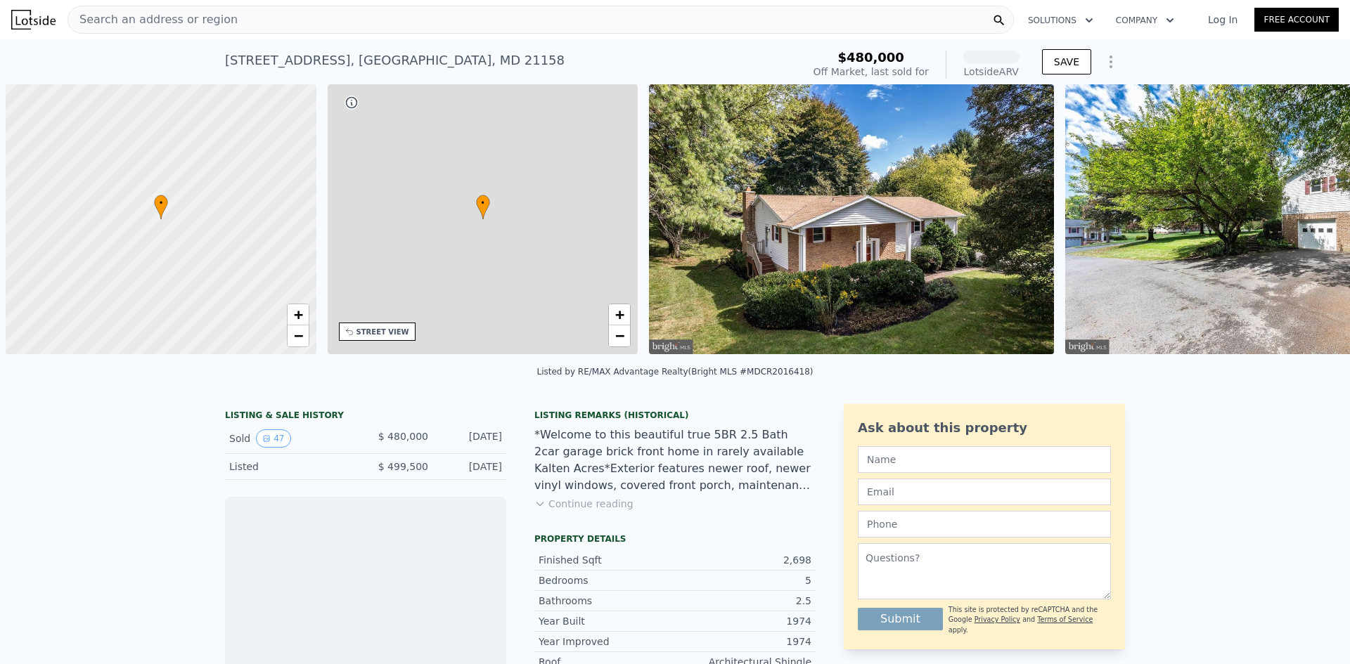
scroll to position [0, 6]
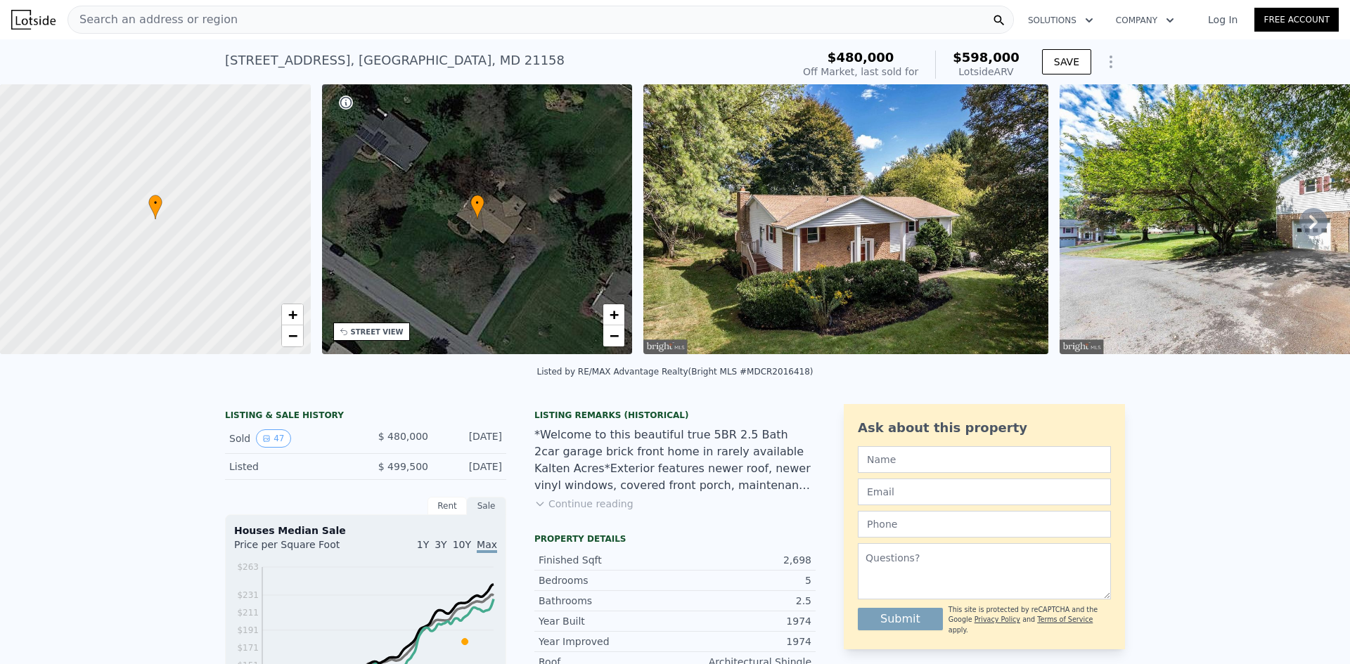
click at [507, 231] on div "• + −" at bounding box center [477, 219] width 311 height 270
click at [778, 233] on img at bounding box center [845, 219] width 405 height 270
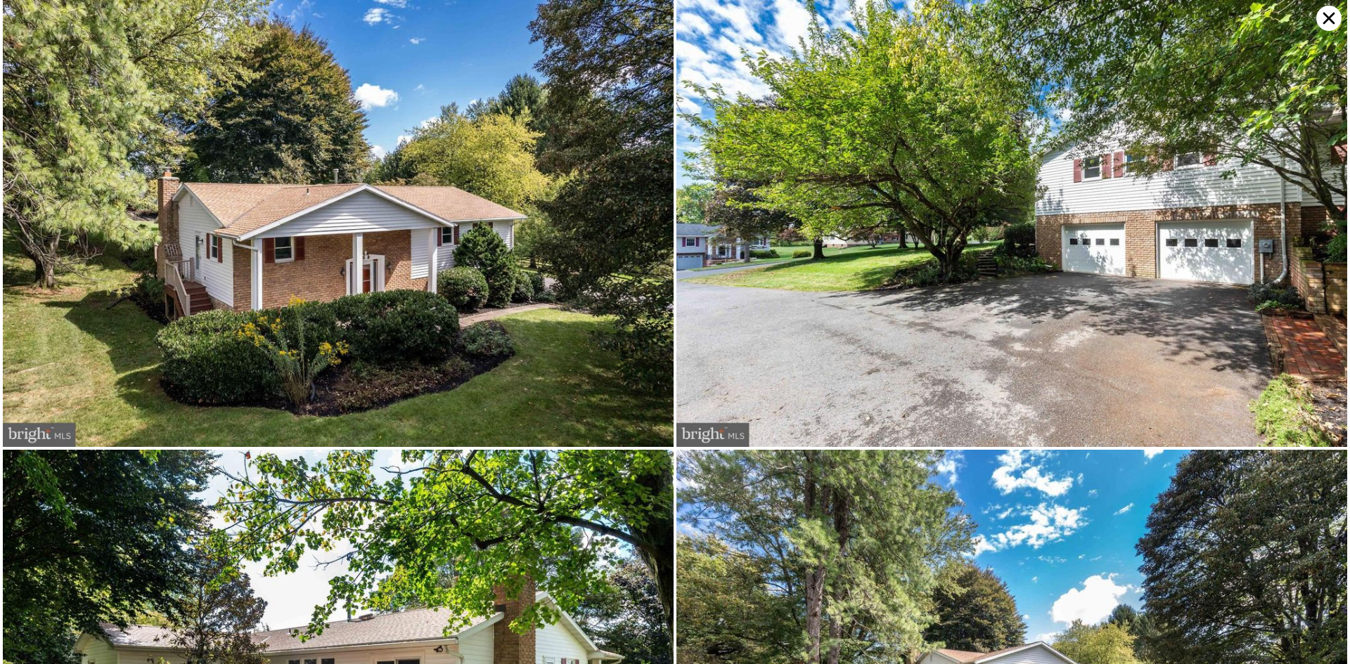
click at [389, 261] on img at bounding box center [338, 223] width 671 height 447
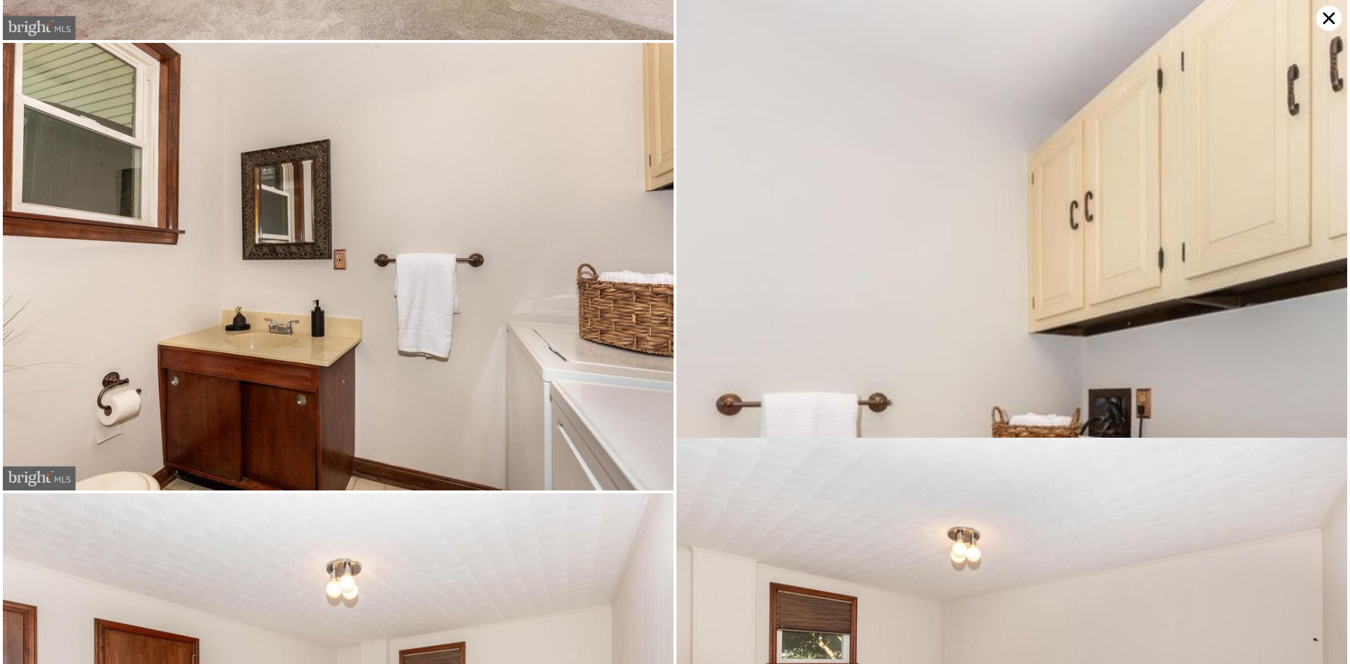
scroll to position [8581, 0]
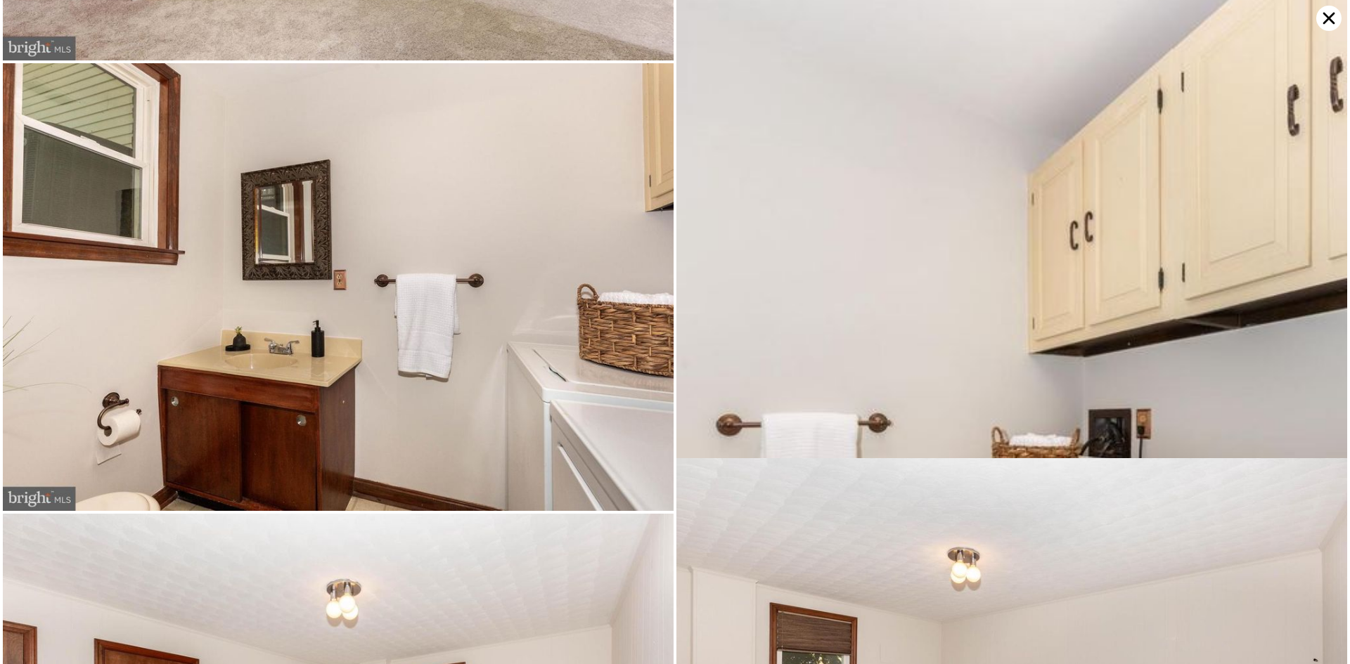
click at [435, 295] on img at bounding box center [338, 286] width 671 height 447
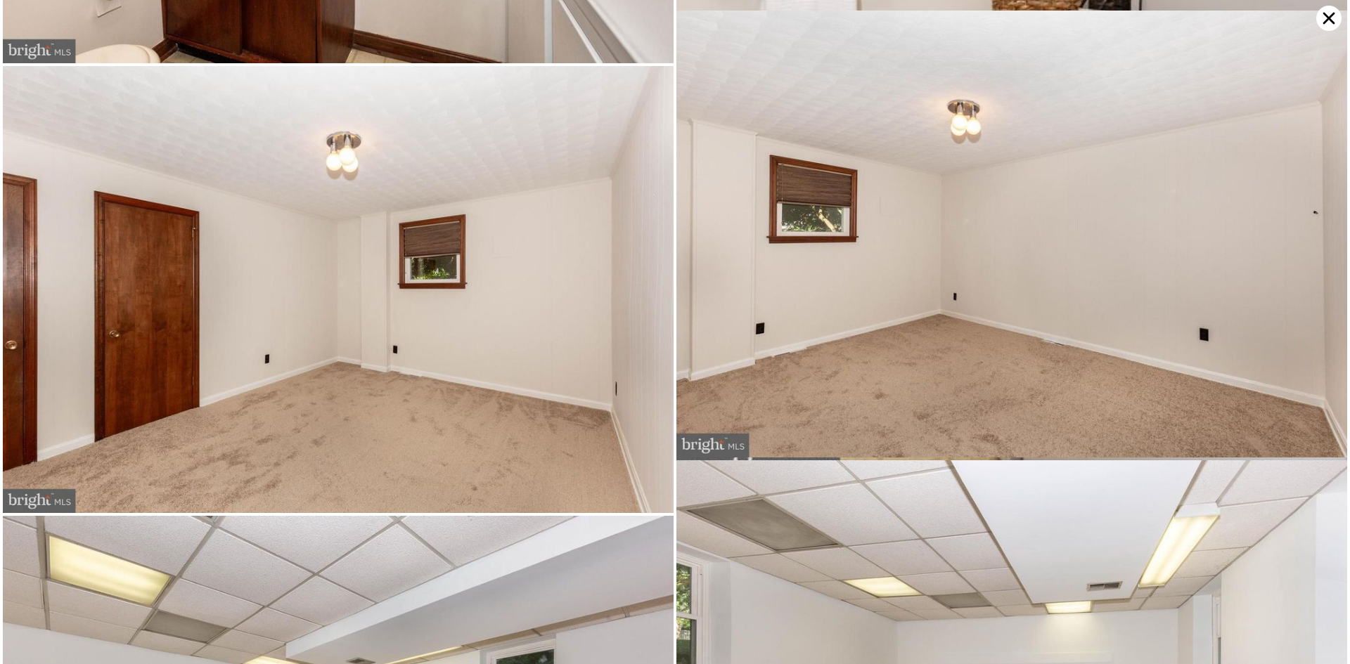
scroll to position [9028, 0]
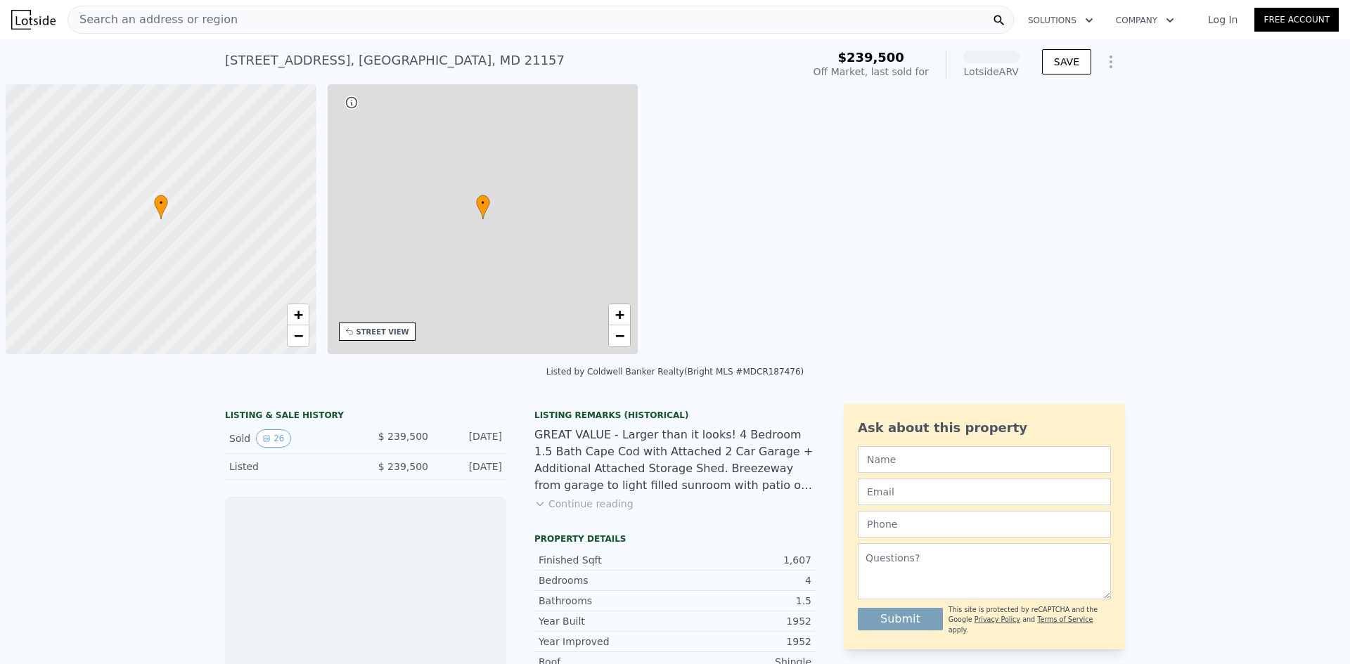
scroll to position [0, 6]
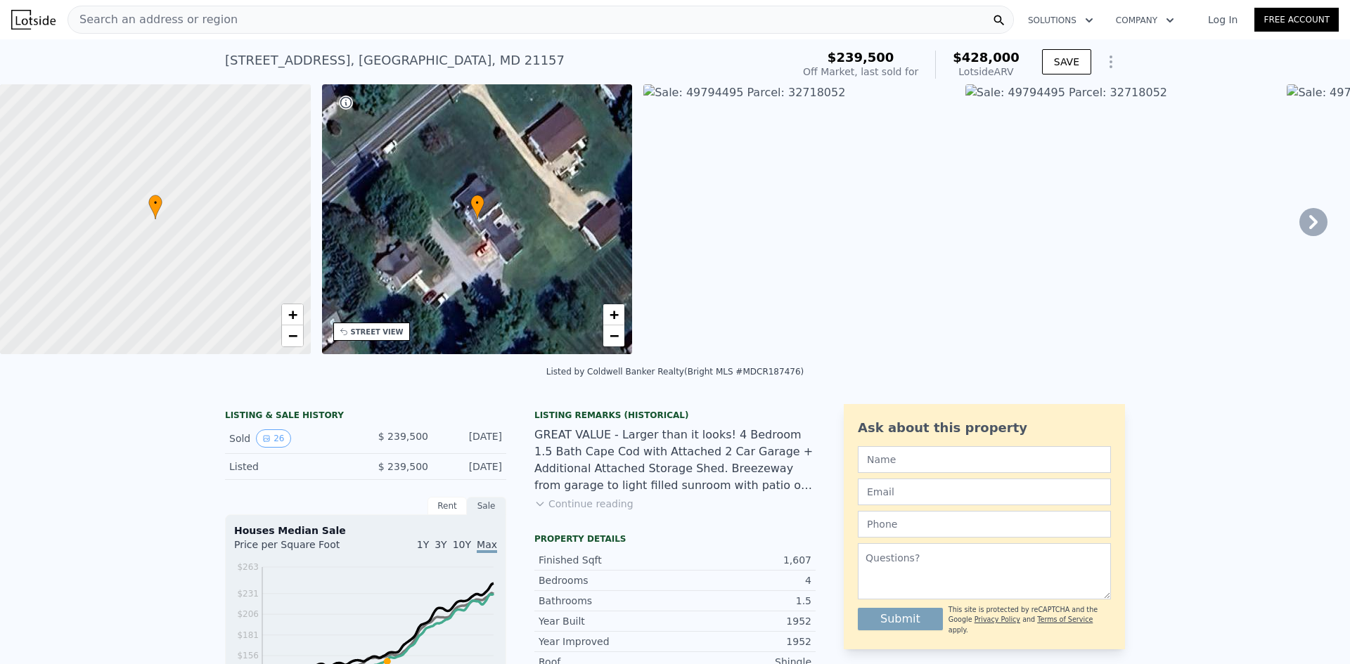
click at [714, 184] on img at bounding box center [798, 219] width 311 height 270
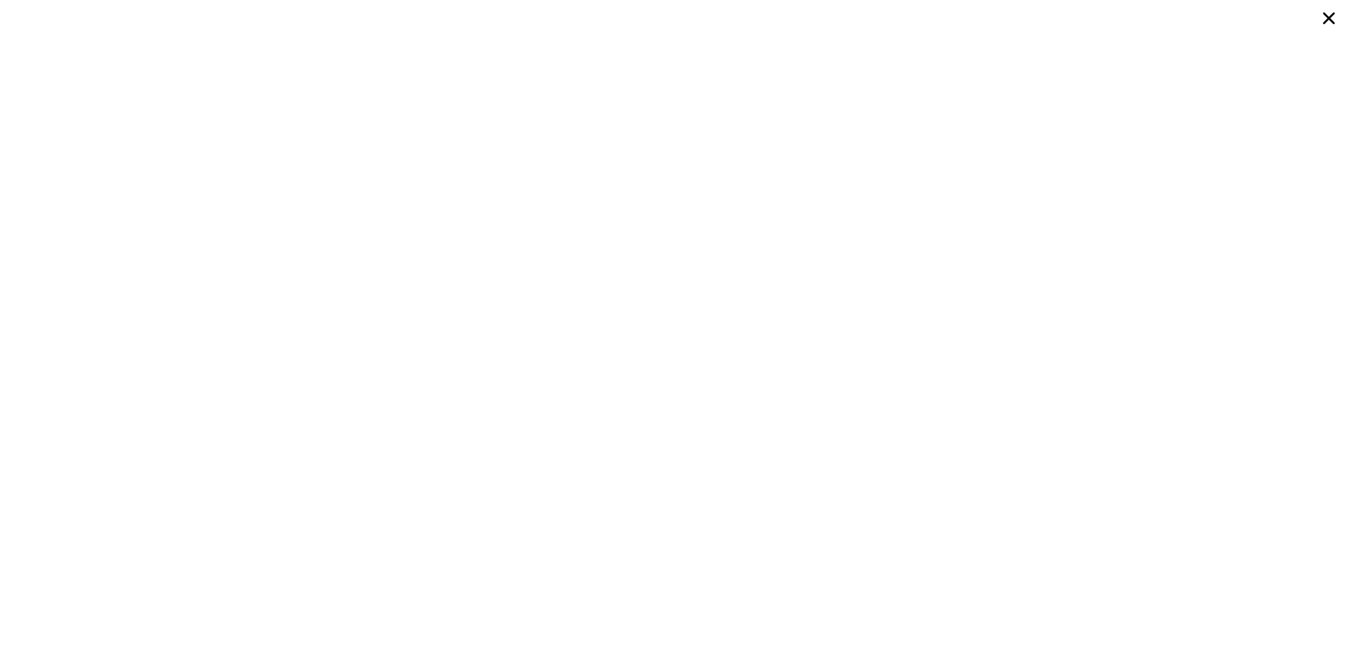
click at [1327, 12] on icon at bounding box center [1328, 18] width 25 height 25
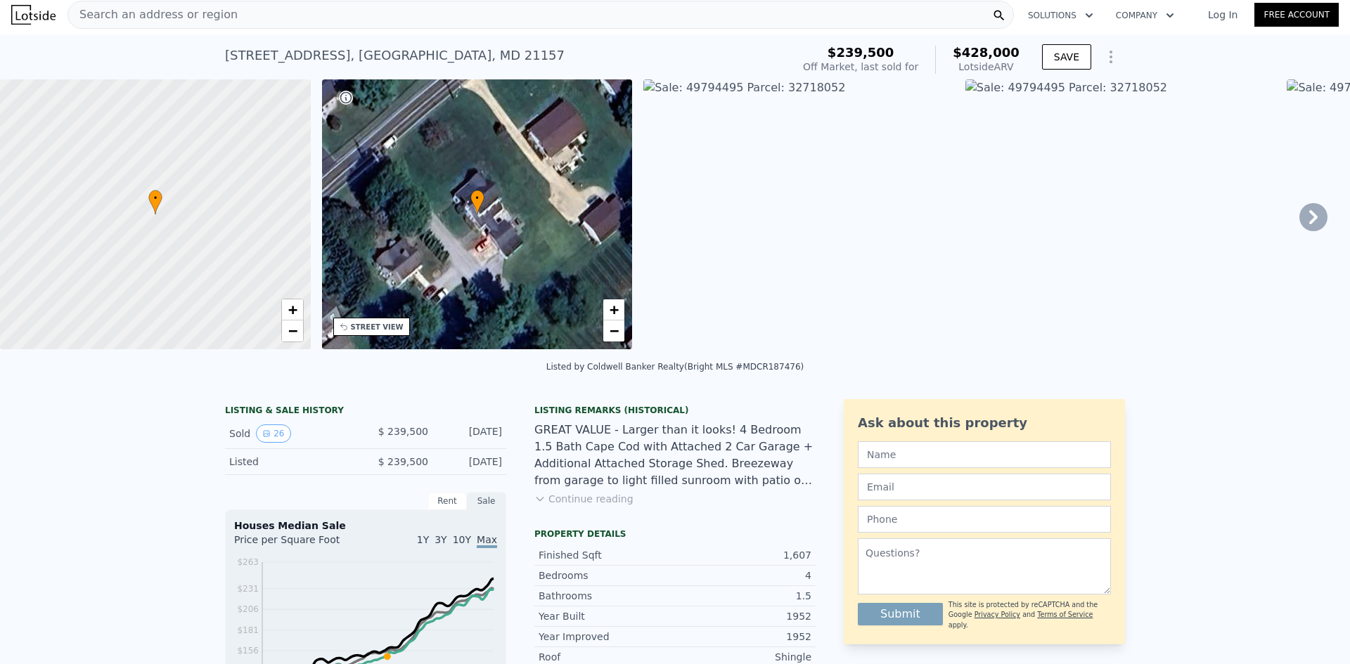
scroll to position [0, 0]
